Goal: Check status: Check status

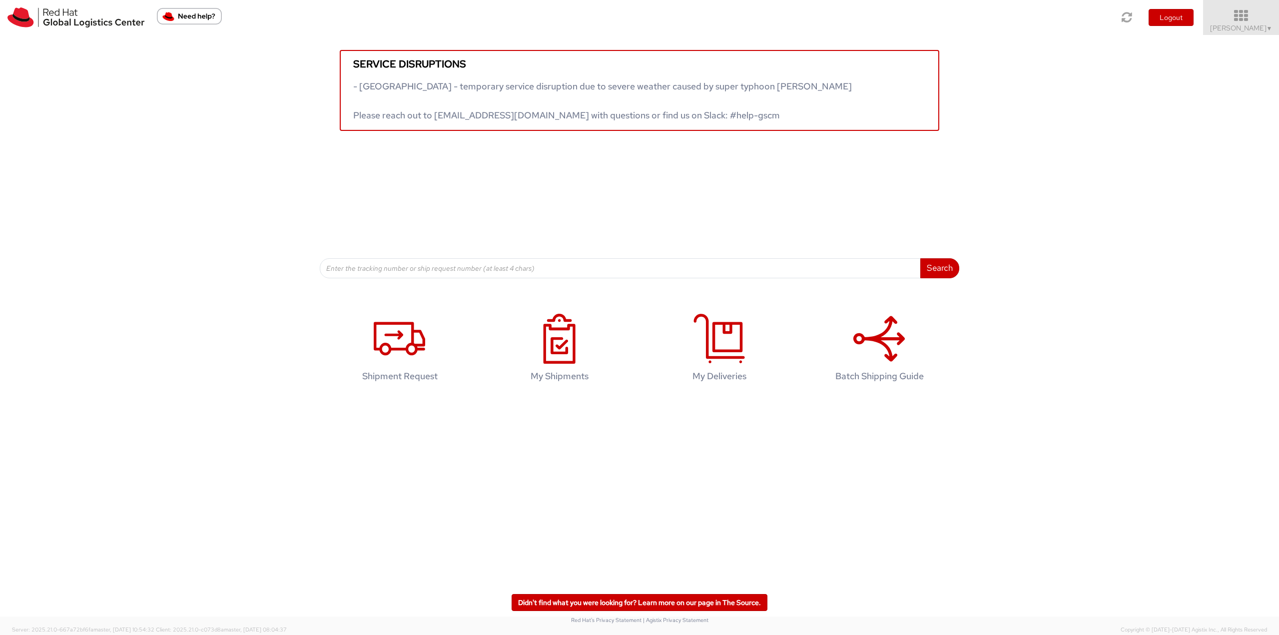
click at [1257, 22] on icon at bounding box center [1240, 16] width 87 height 14
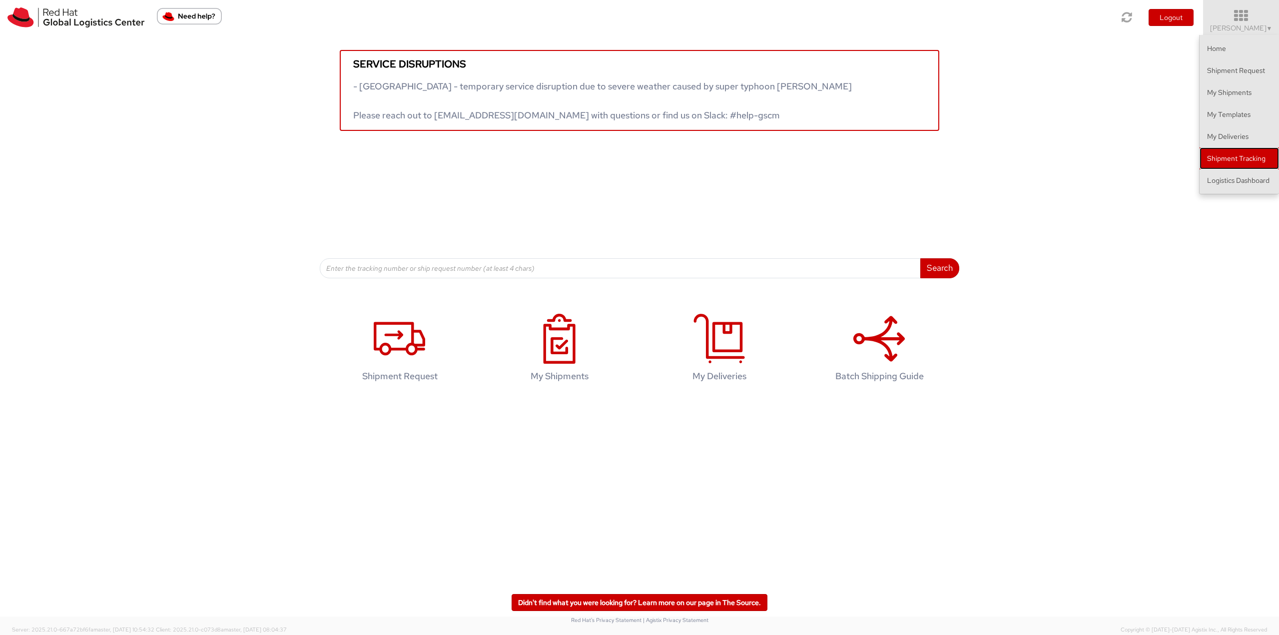
click at [1221, 169] on link "Shipment Tracking" at bounding box center [1238, 158] width 79 height 22
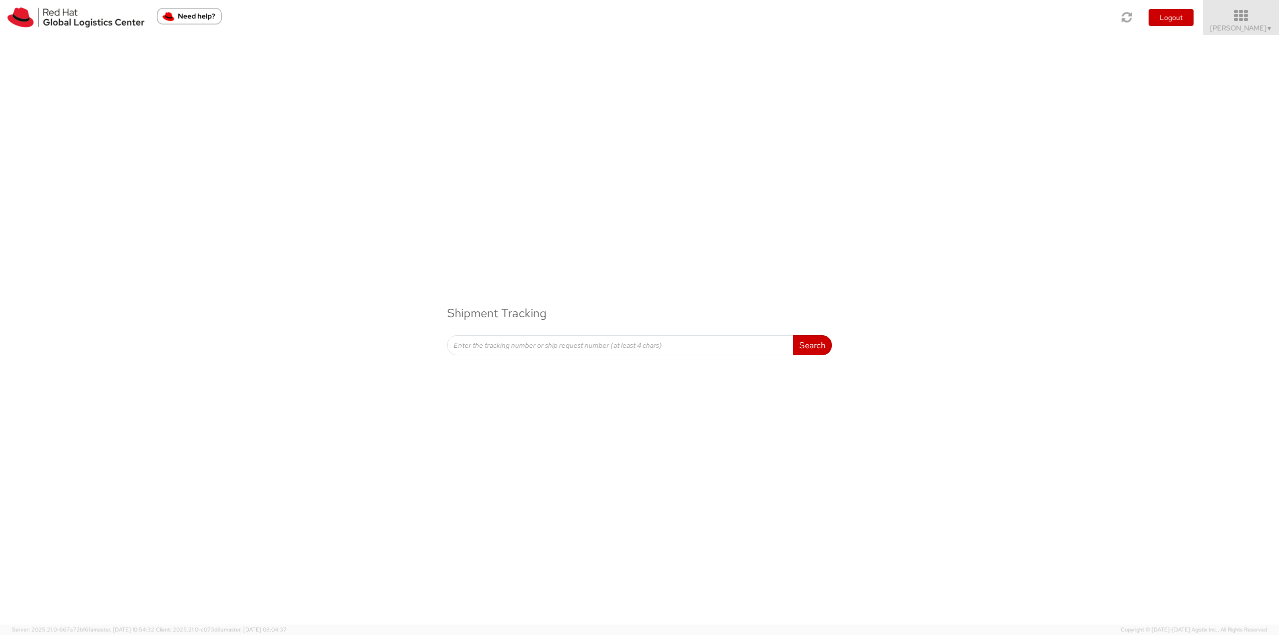
click at [1237, 32] on link "[PERSON_NAME] ▼" at bounding box center [1241, 17] width 76 height 35
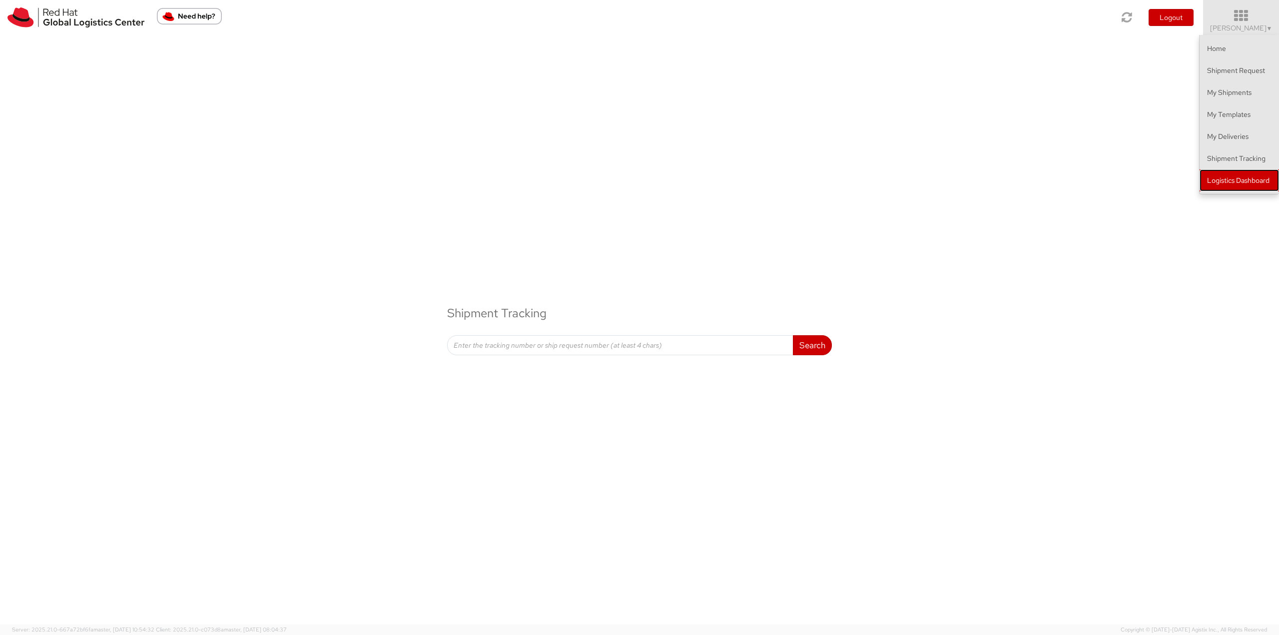
click at [1235, 183] on link "Logistics Dashboard" at bounding box center [1238, 180] width 79 height 22
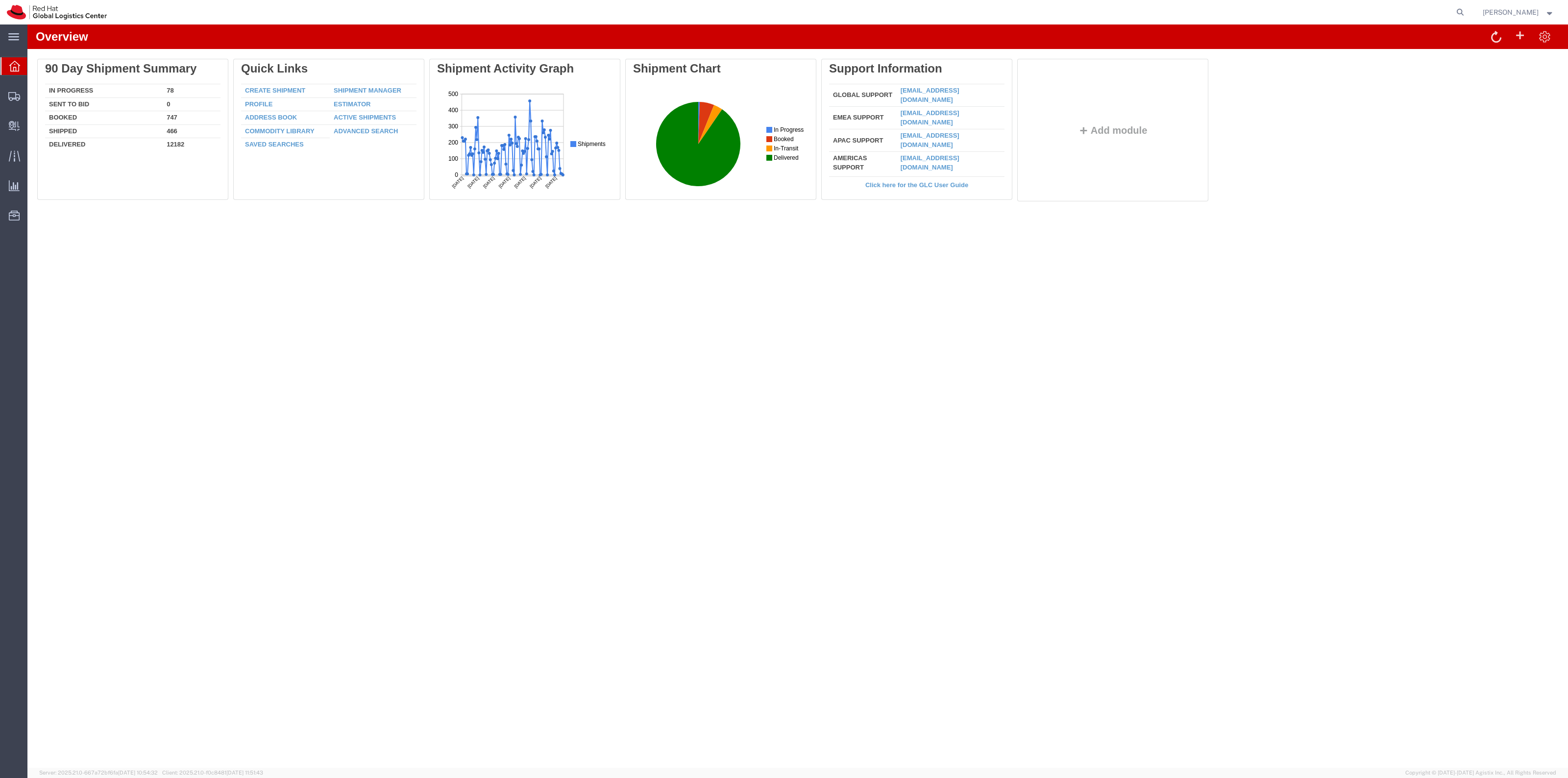
click at [1480, 10] on nav "[PERSON_NAME]" at bounding box center [787, 12] width 1561 height 25
click at [1467, 10] on icon at bounding box center [1460, 12] width 14 height 14
paste input "57066818"
type input "57066818"
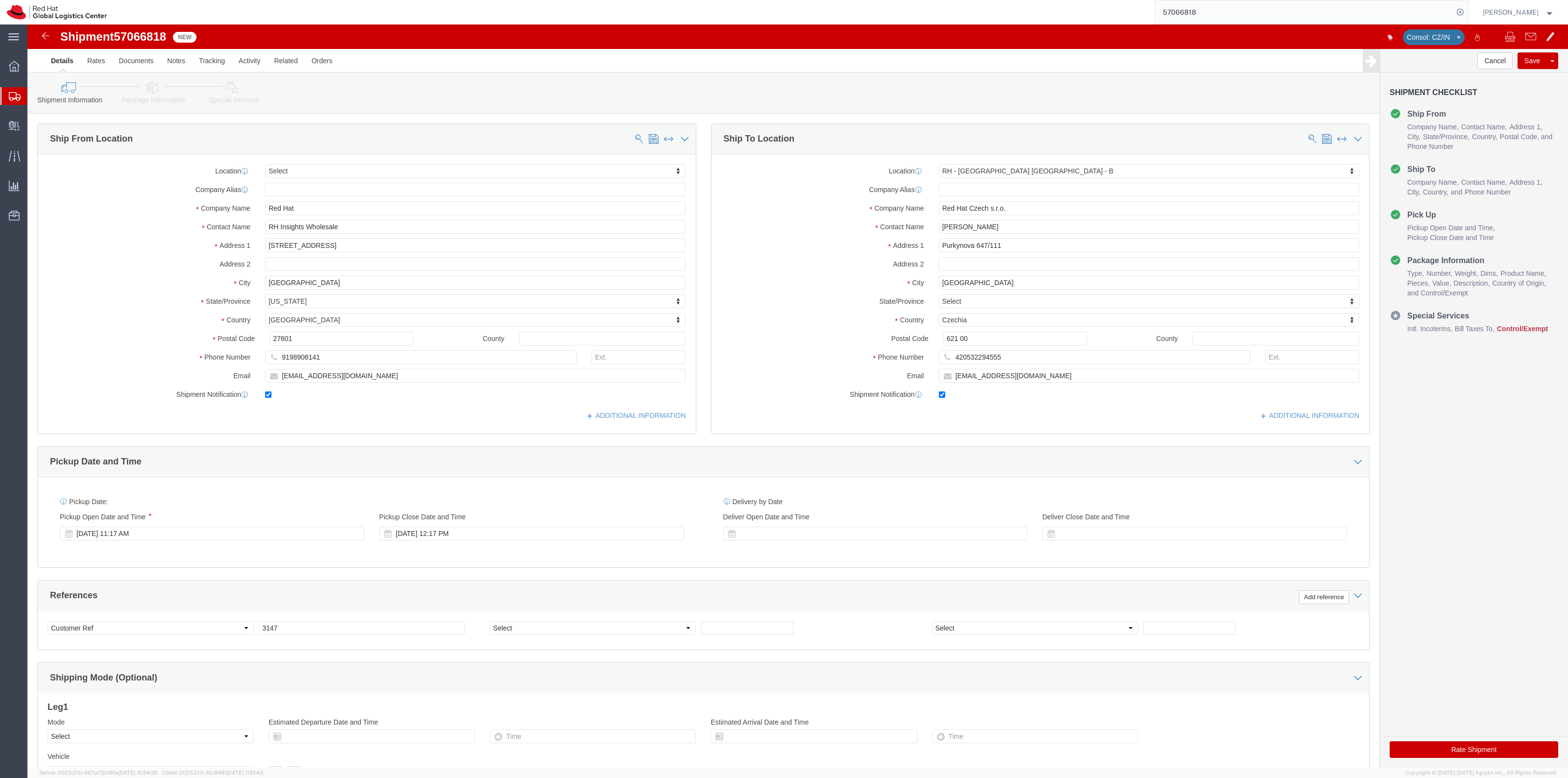
select select
select select "38036"
click at [1466, 10] on icon at bounding box center [1460, 12] width 14 height 14
